Goal: Find specific page/section: Find specific page/section

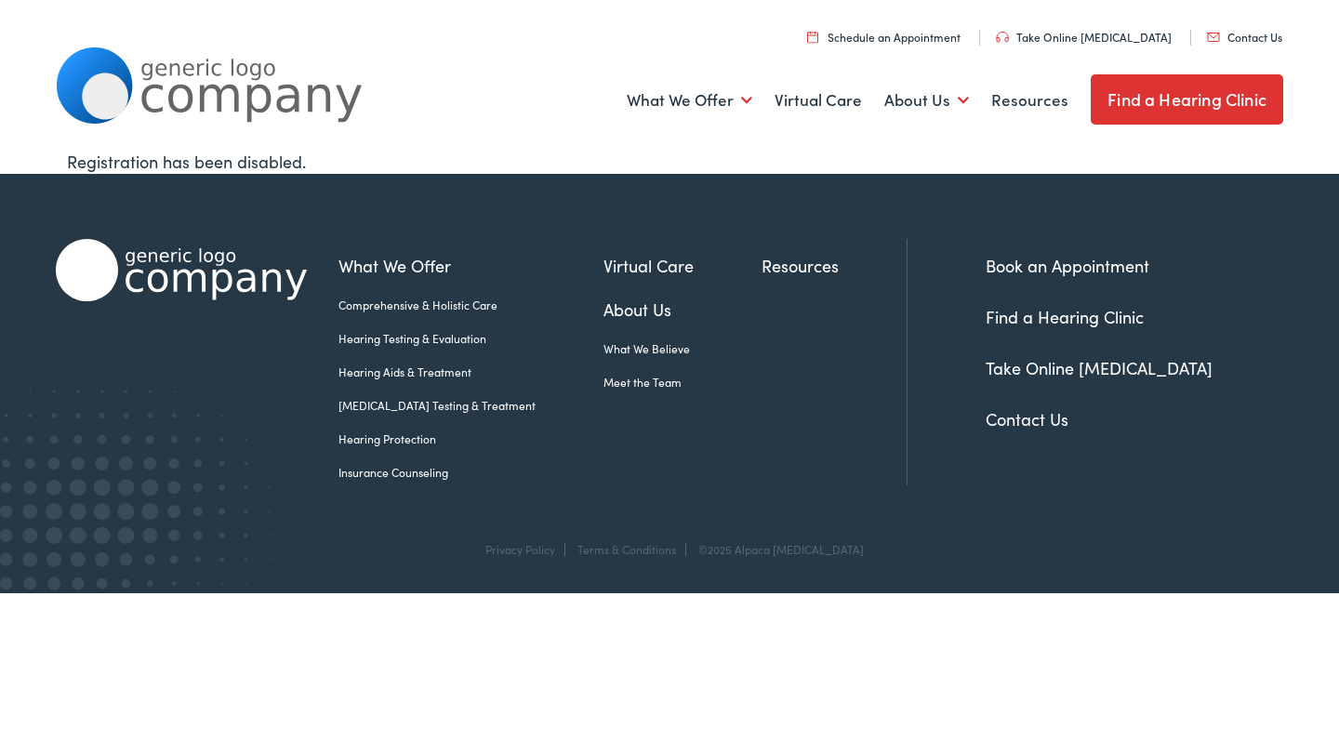
click at [250, 89] on img at bounding box center [209, 85] width 307 height 76
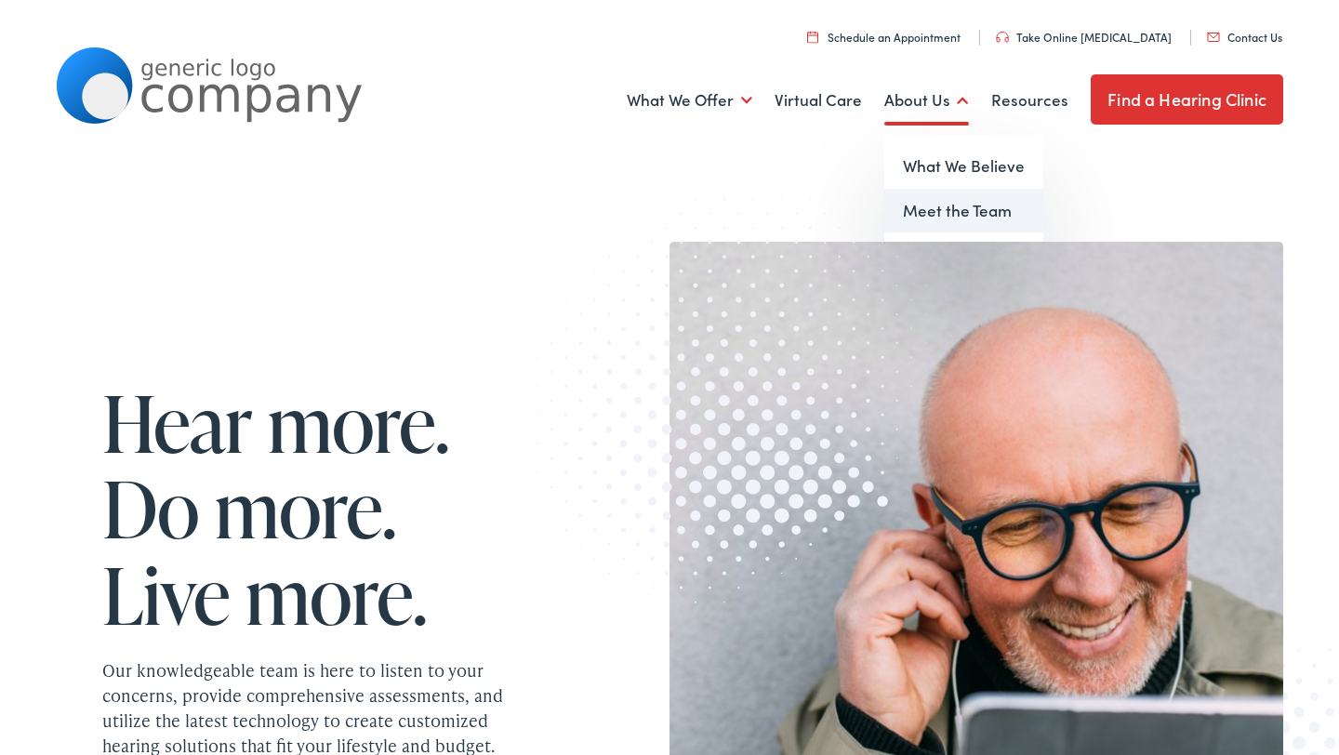
click at [957, 210] on link "Meet the Team" at bounding box center [963, 211] width 159 height 45
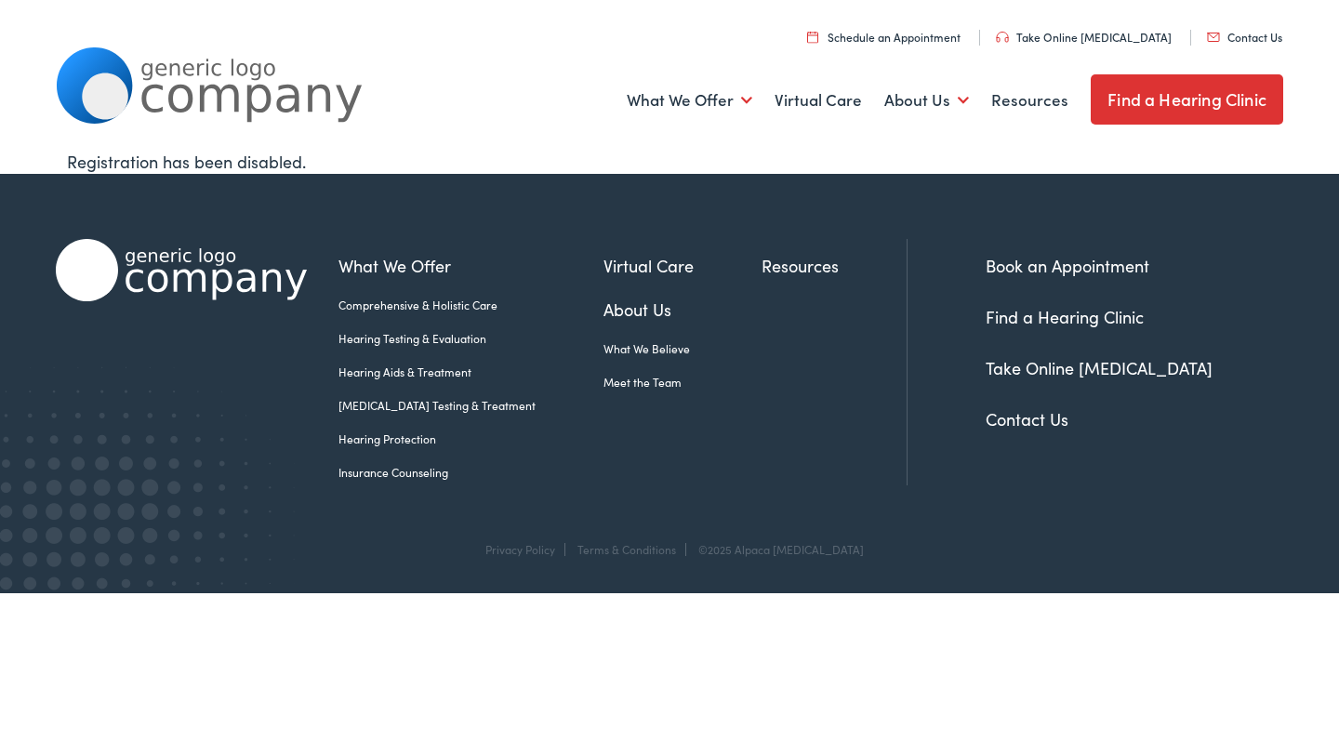
click at [1130, 78] on link "Find a Hearing Clinic" at bounding box center [1186, 99] width 192 height 50
